Goal: Information Seeking & Learning: Learn about a topic

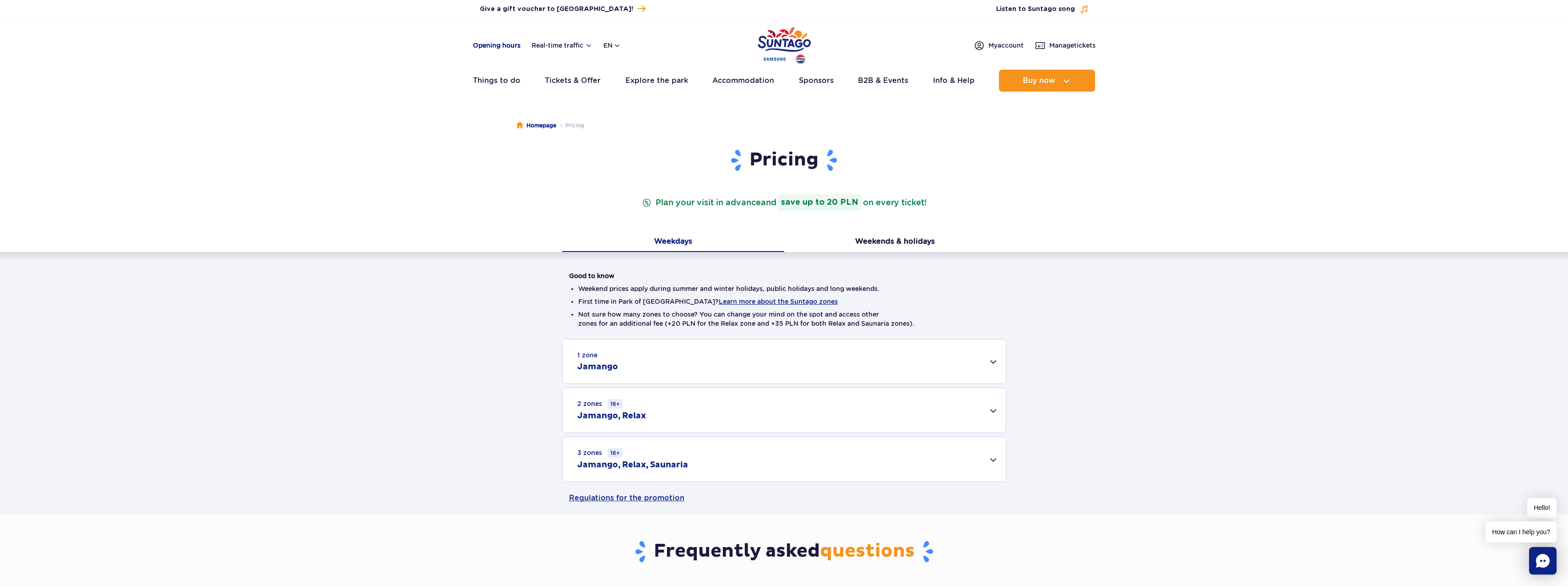
click at [502, 45] on link "Opening hours" at bounding box center [497, 45] width 47 height 9
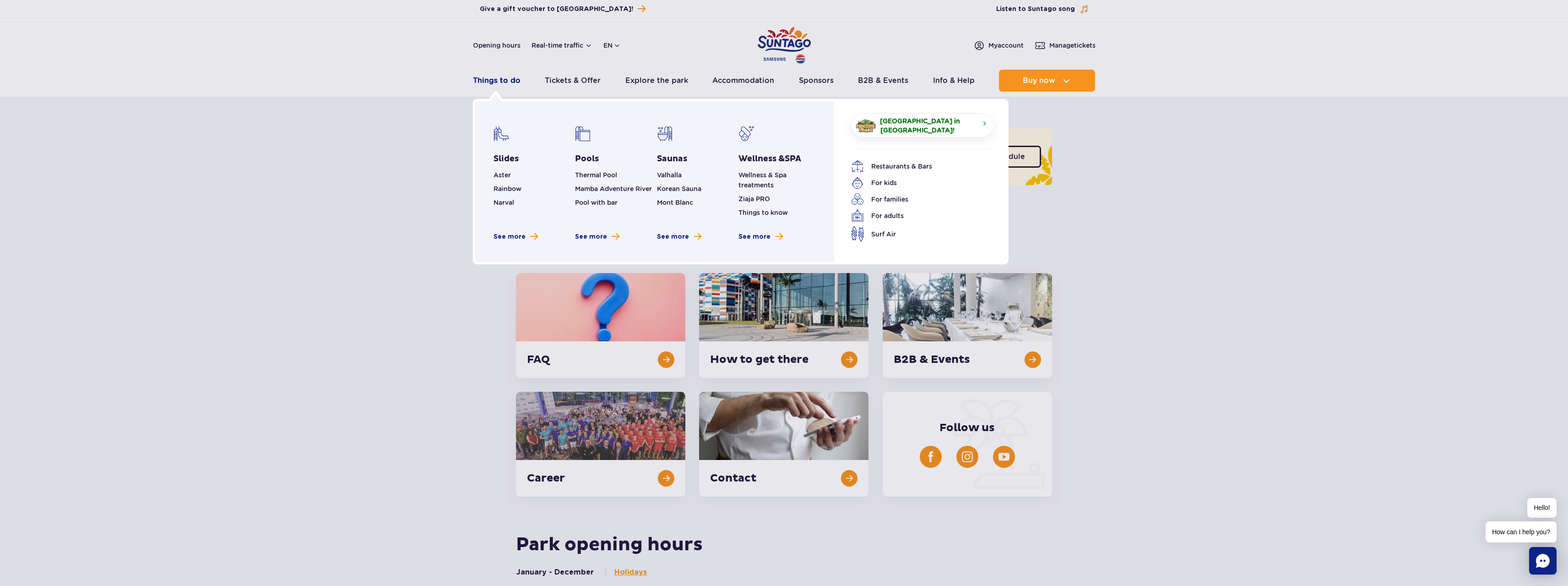
click at [511, 80] on link "Things to do" at bounding box center [497, 80] width 47 height 22
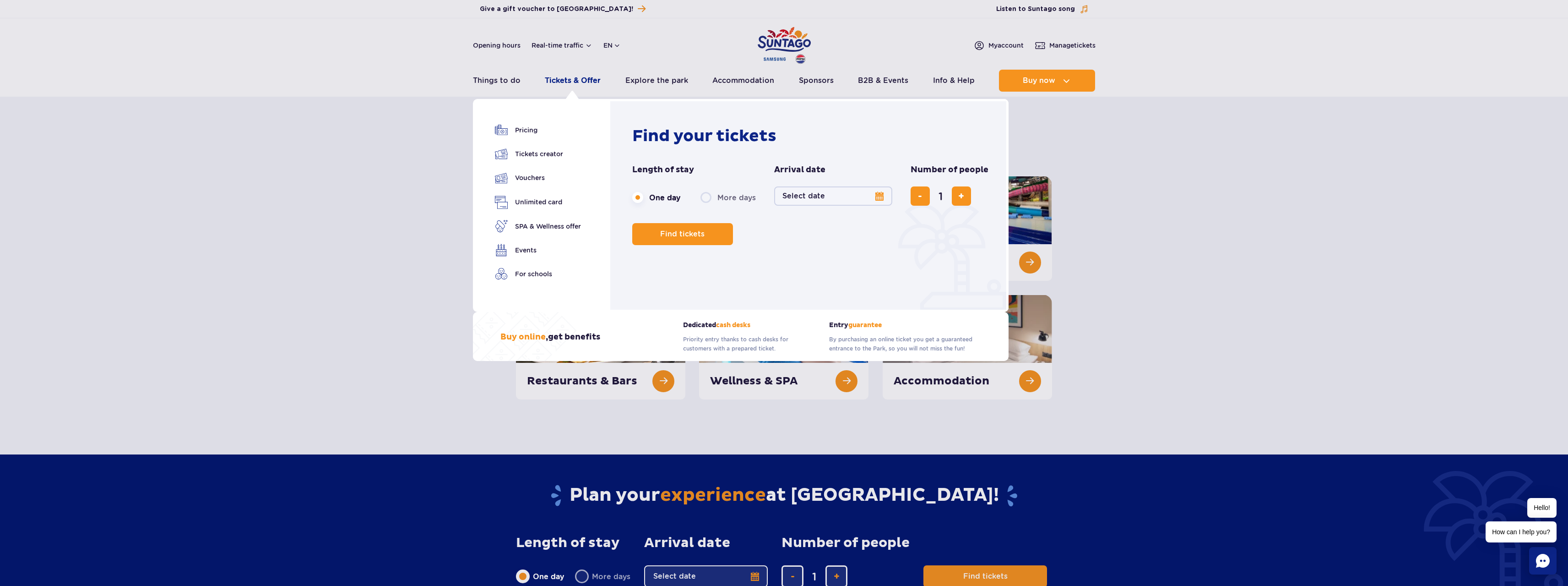
click at [556, 80] on link "Tickets & Offer" at bounding box center [573, 80] width 56 height 22
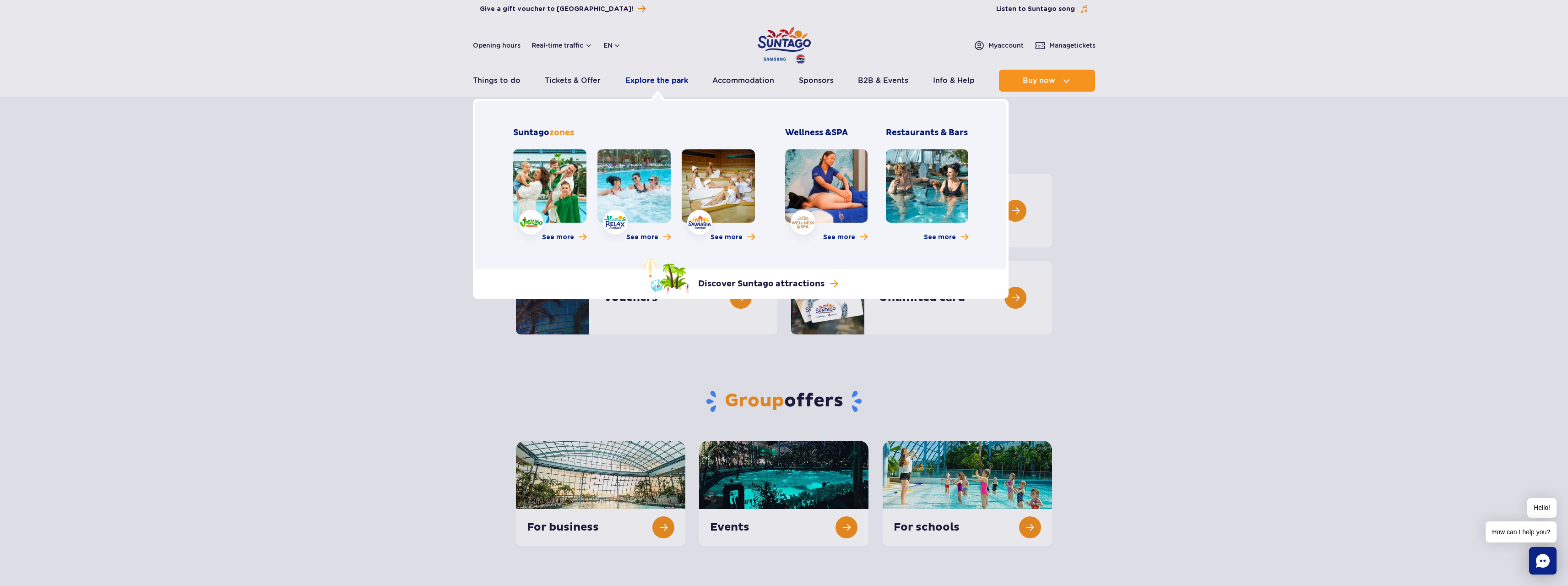
drag, startPoint x: 0, startPoint y: 0, endPoint x: 660, endPoint y: 81, distance: 665.0
click at [660, 81] on link "Explore the park" at bounding box center [656, 80] width 63 height 22
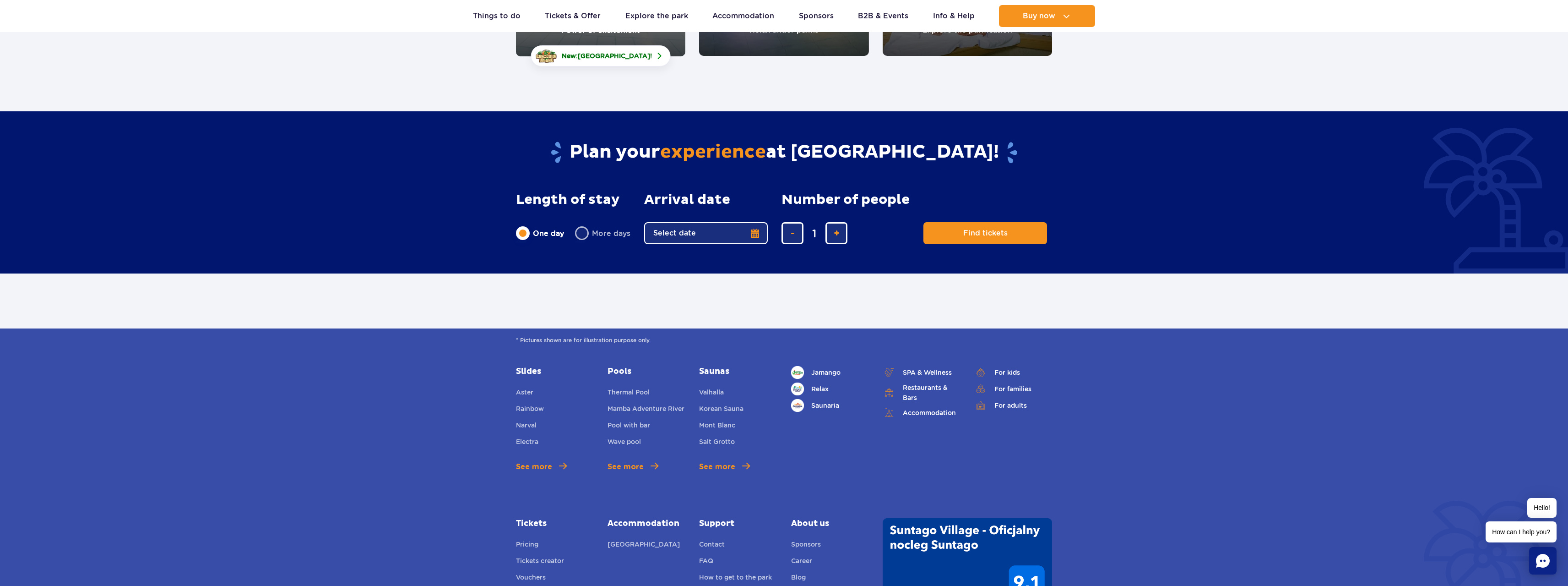
scroll to position [288, 0]
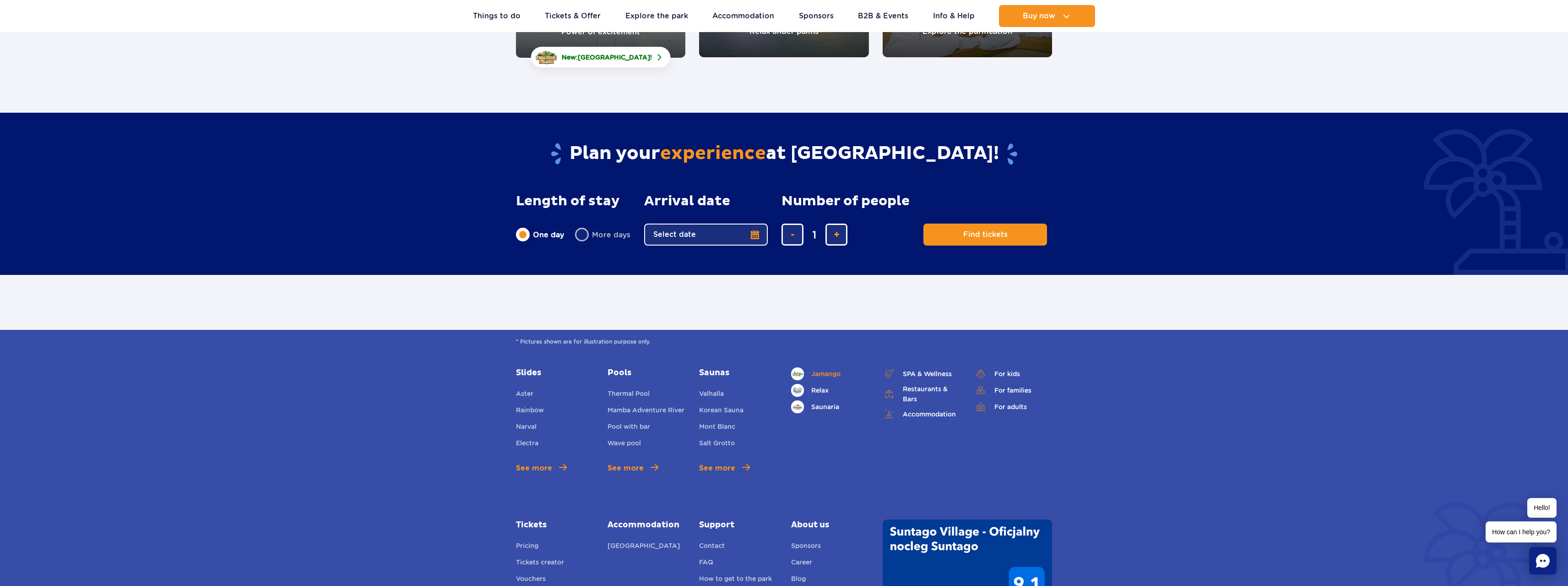
click at [819, 374] on span "Jamango" at bounding box center [826, 373] width 29 height 10
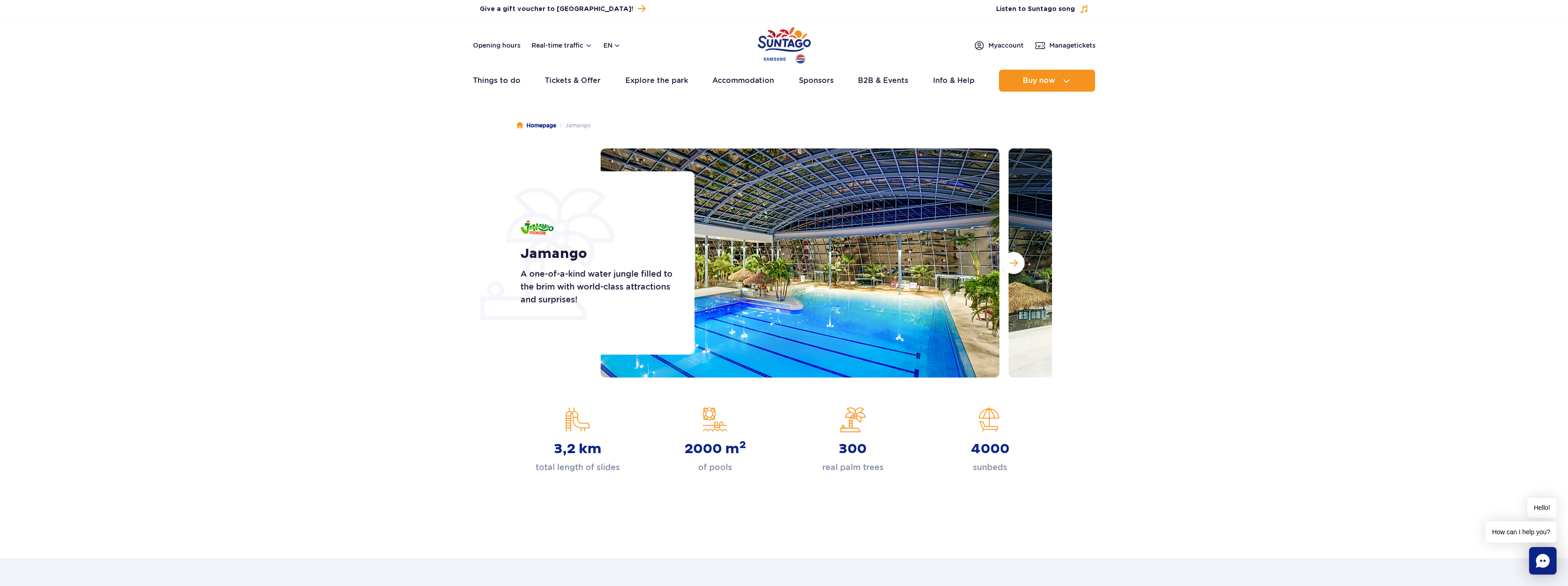
click at [578, 452] on strong "3,2 km" at bounding box center [578, 449] width 47 height 16
drag, startPoint x: 698, startPoint y: 441, endPoint x: 714, endPoint y: 420, distance: 26.4
click at [701, 441] on strong "2000 m 2" at bounding box center [715, 449] width 62 height 16
click at [530, 127] on link "Homepage" at bounding box center [536, 125] width 40 height 9
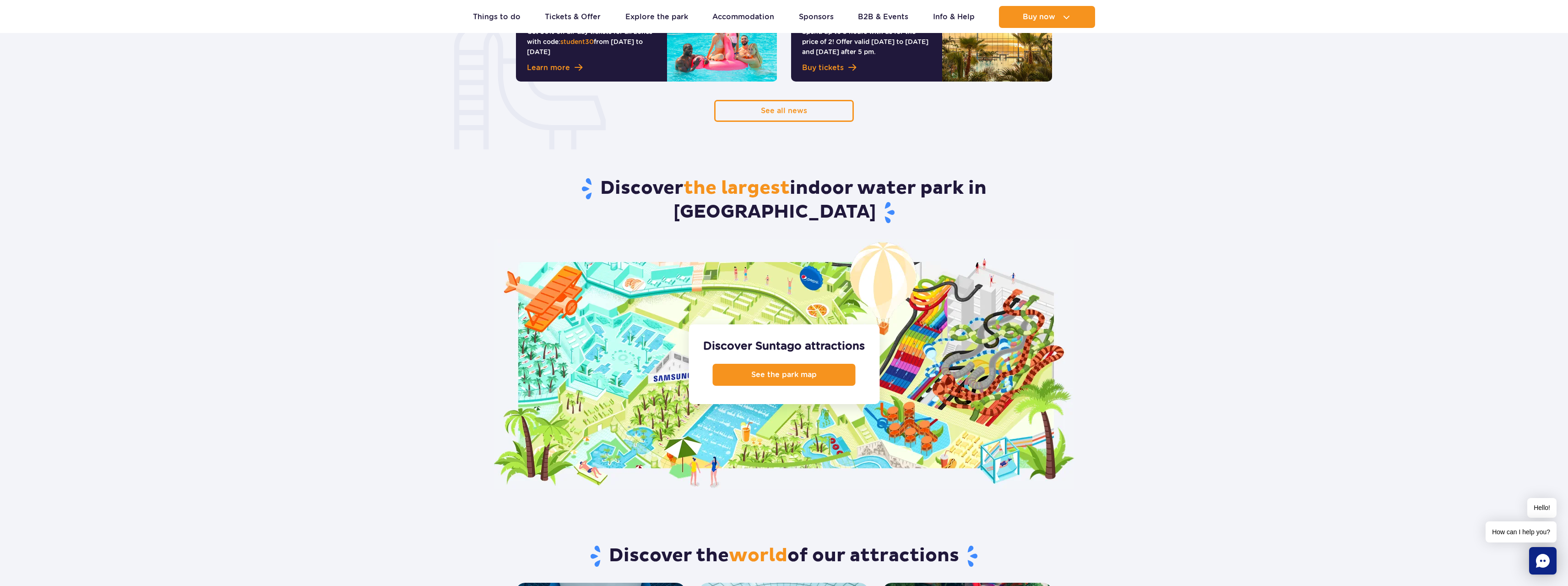
scroll to position [870, 0]
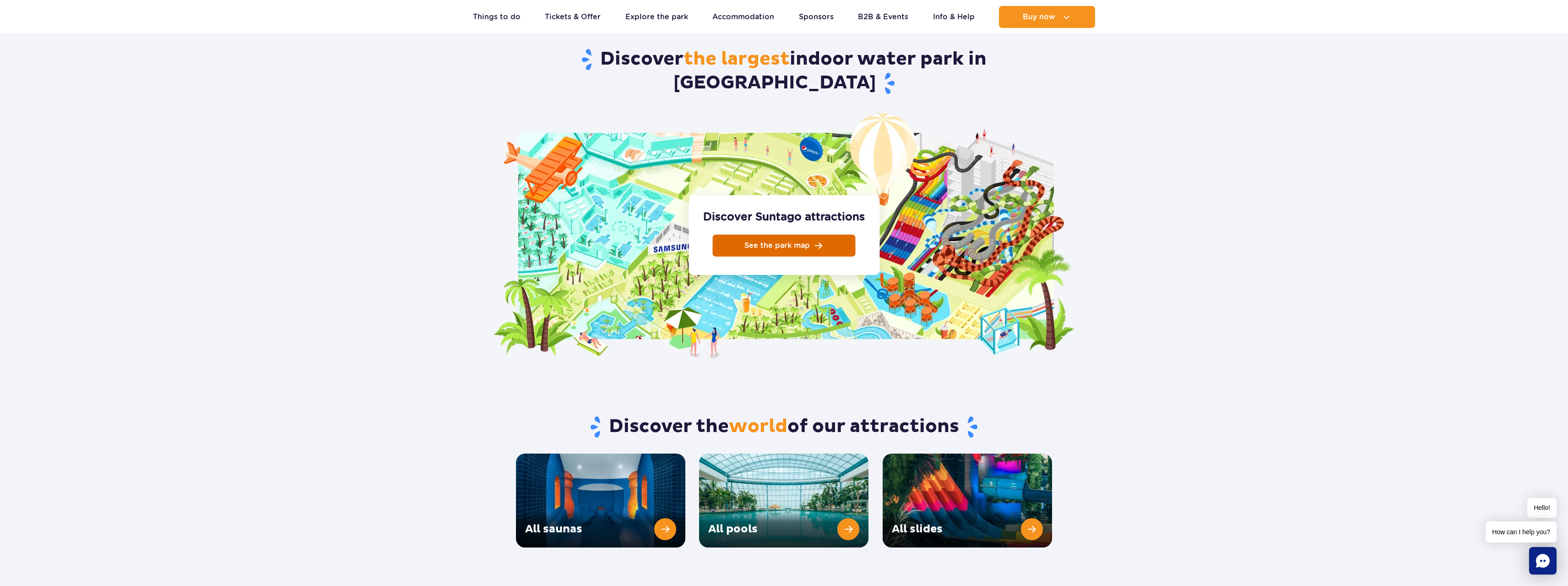
click at [793, 242] on span "See the park map" at bounding box center [777, 245] width 66 height 7
